Goal: Check status: Check status

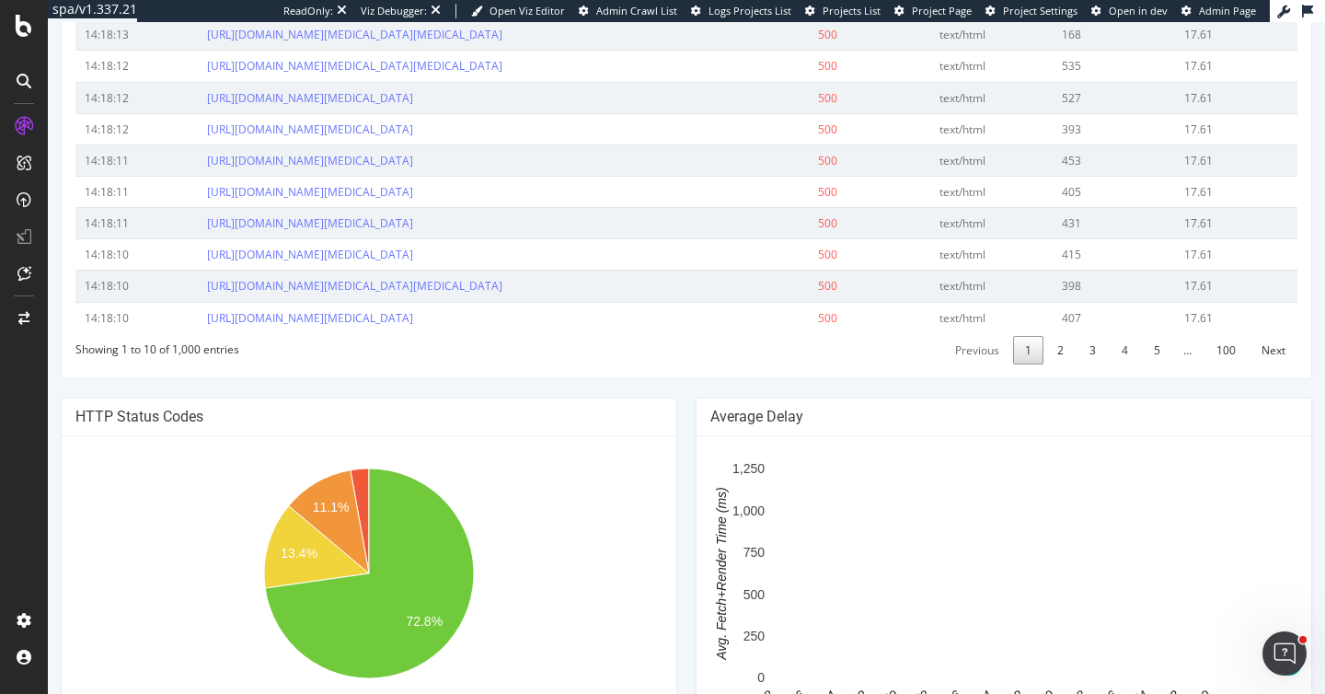
scroll to position [801, 0]
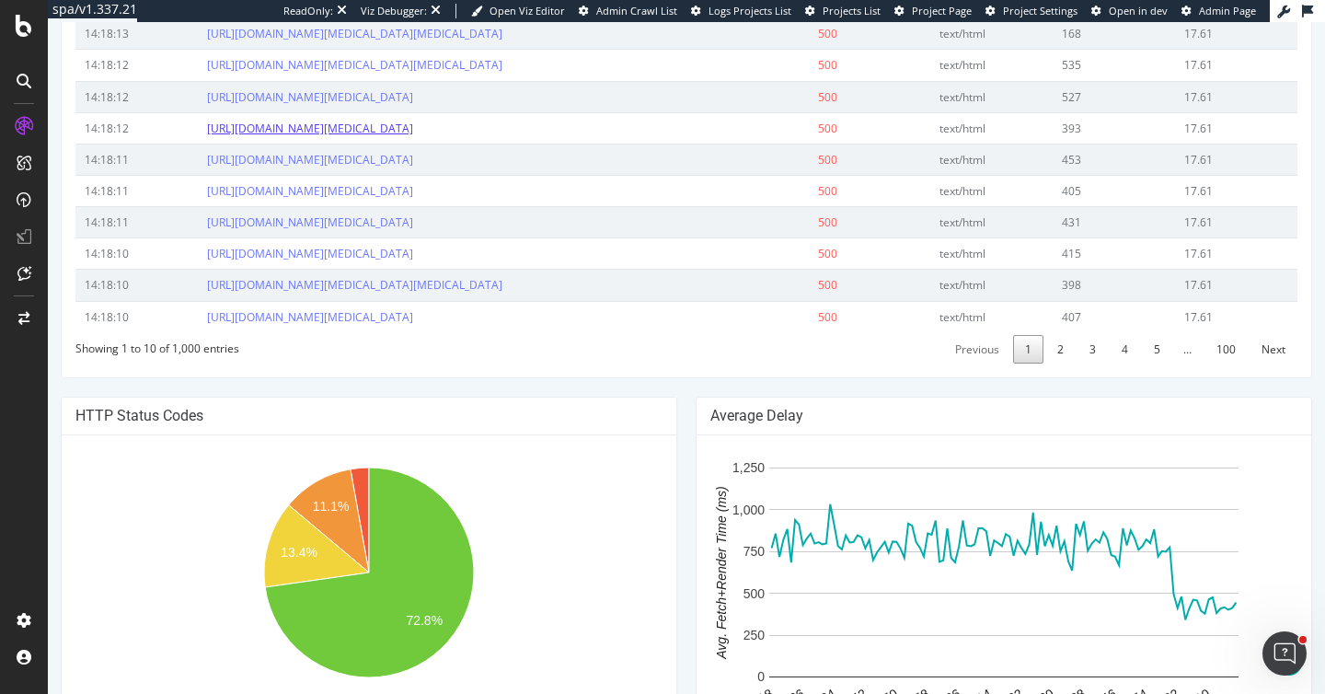
click at [335, 136] on link "https://www.cognex.com/fr-be/blogs/deep-learning/research/how-to-keep-your-c-co…" at bounding box center [310, 129] width 206 height 16
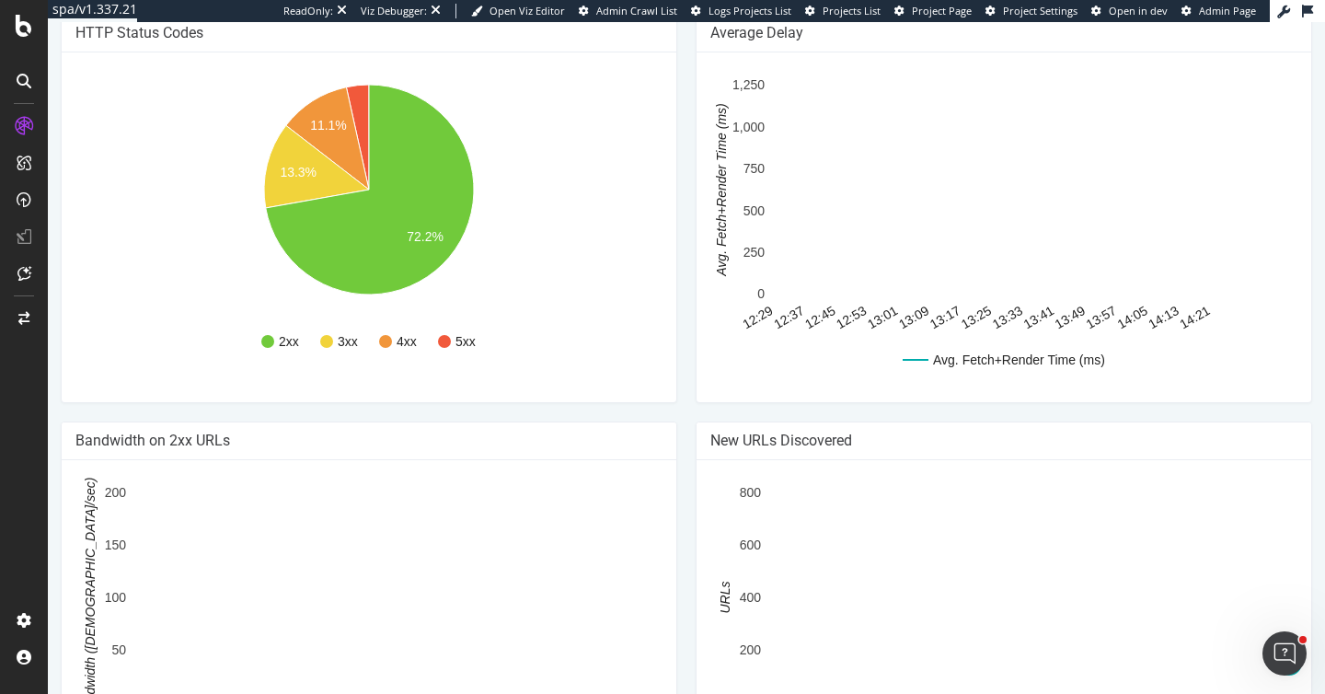
scroll to position [1337, 0]
